Goal: Find specific page/section: Find specific page/section

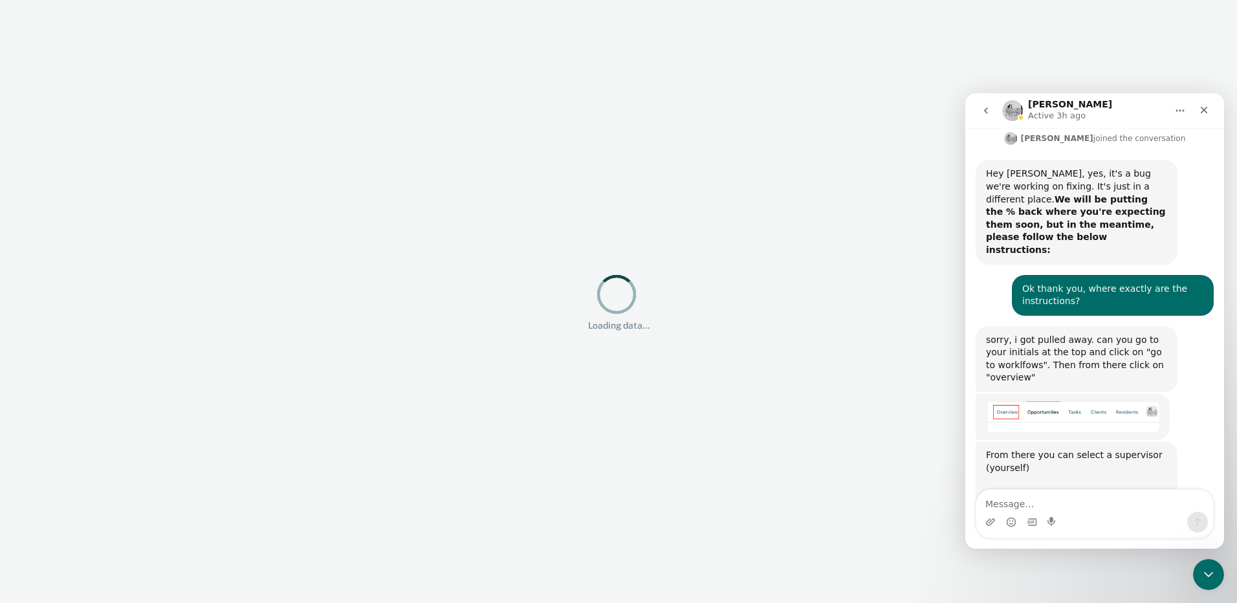
scroll to position [342, 0]
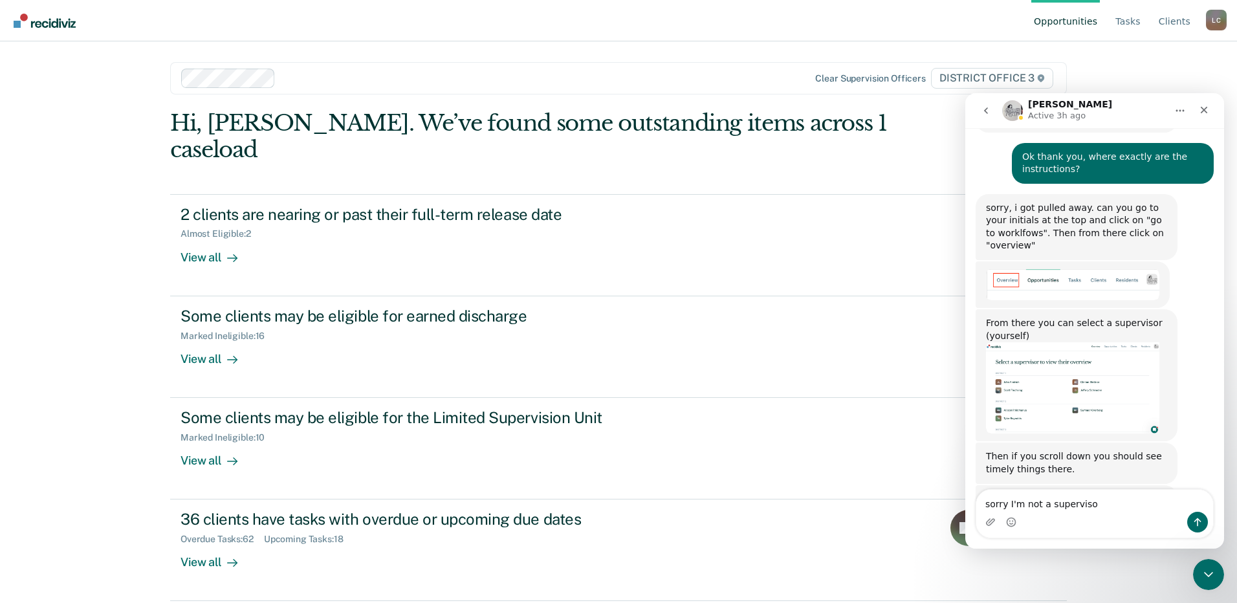
type textarea "sorry I'm not a supervisor"
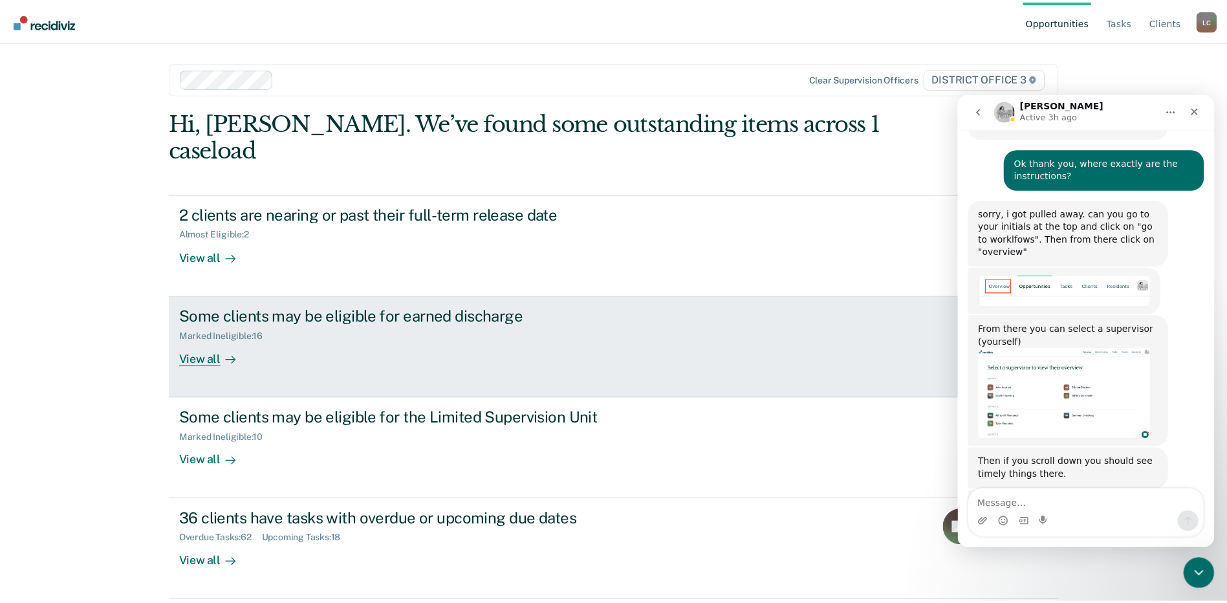
scroll to position [315, 0]
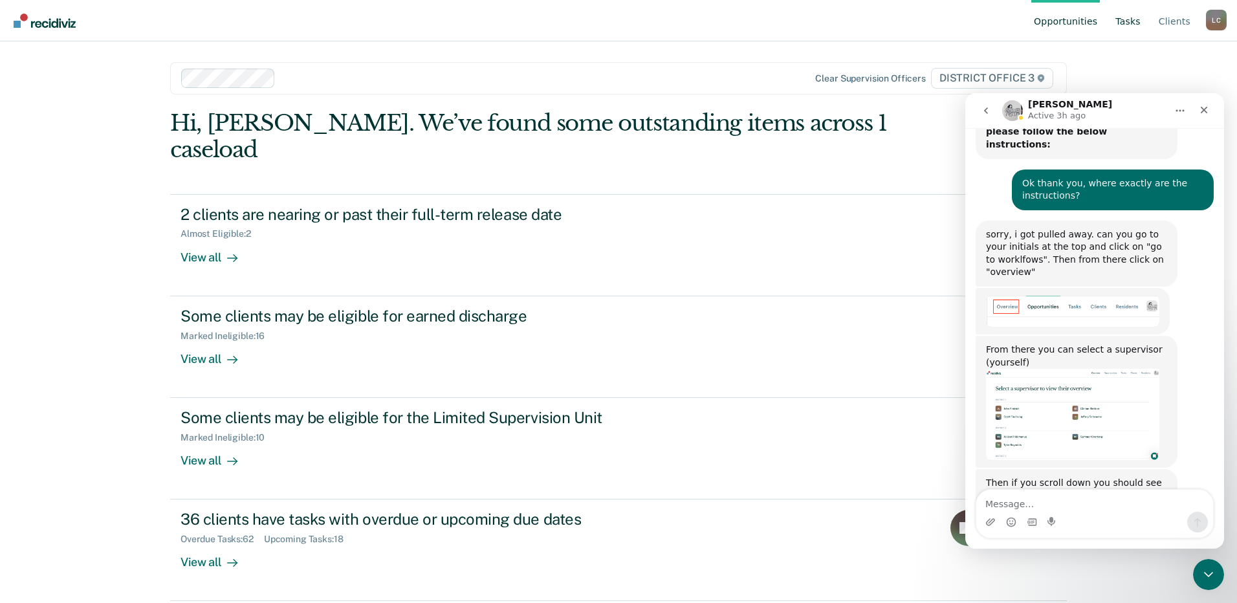
click at [1134, 22] on link "Tasks" at bounding box center [1128, 20] width 30 height 41
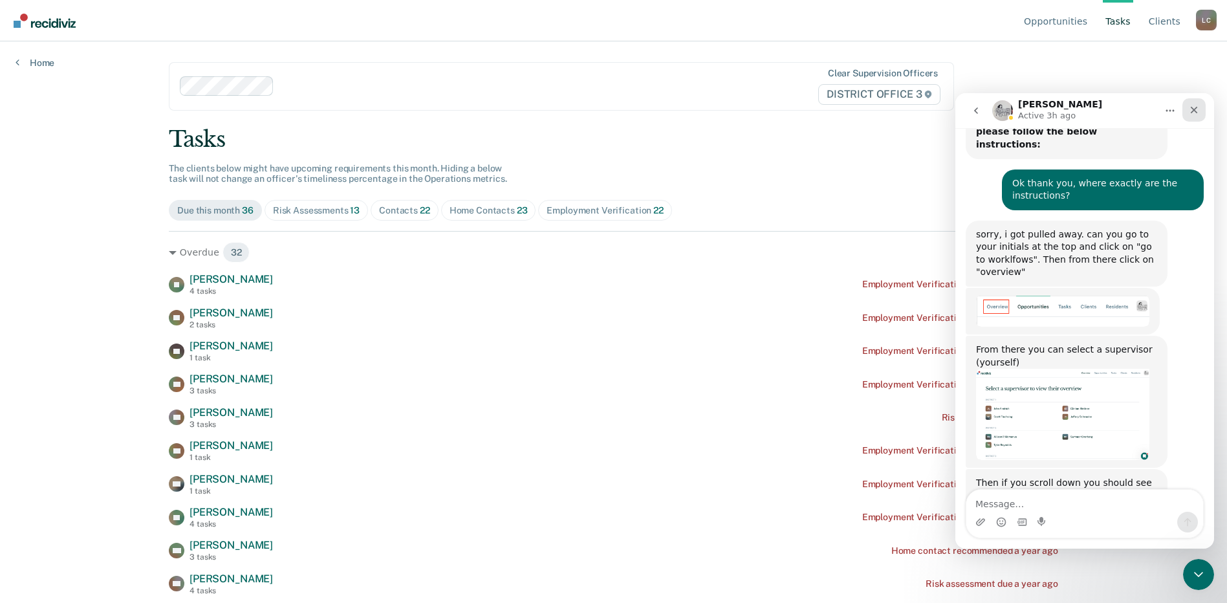
click at [1200, 108] on div "Close" at bounding box center [1194, 109] width 23 height 23
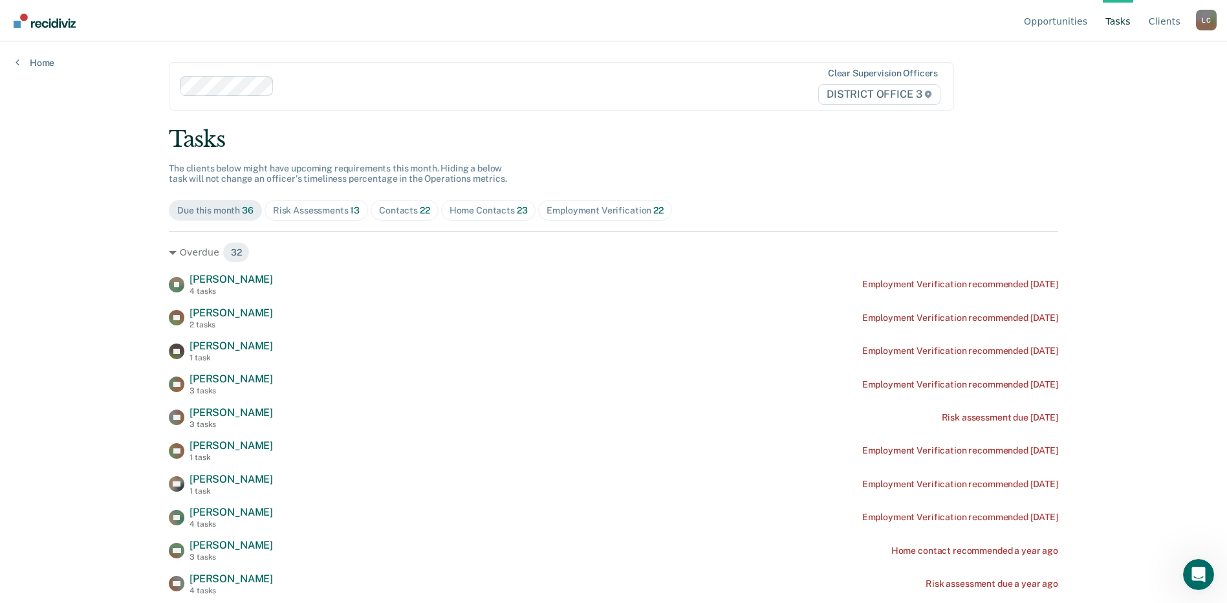
scroll to position [380, 0]
click at [1126, 27] on link "Tasks" at bounding box center [1118, 20] width 30 height 41
click at [1121, 15] on link "Tasks" at bounding box center [1118, 20] width 30 height 41
